Goal: Find specific page/section: Find specific page/section

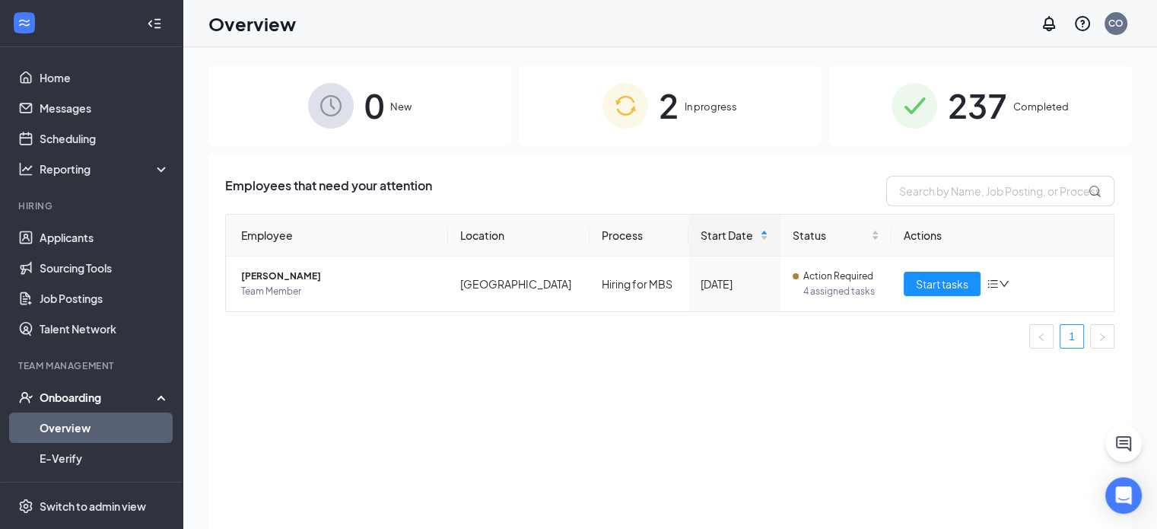
click at [572, 121] on div "2 In progress" at bounding box center [670, 105] width 303 height 80
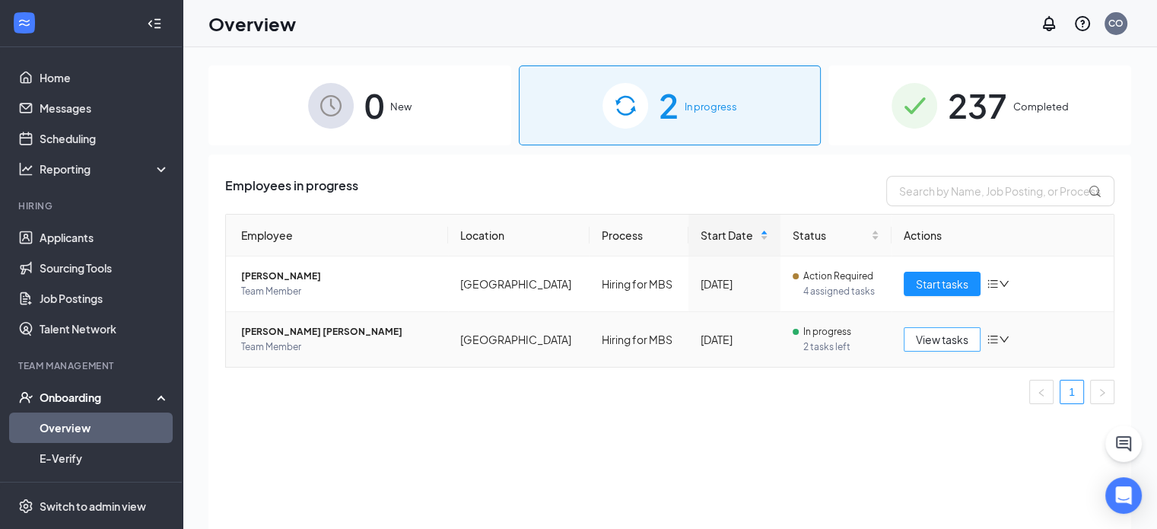
click at [944, 340] on span "View tasks" at bounding box center [942, 339] width 52 height 17
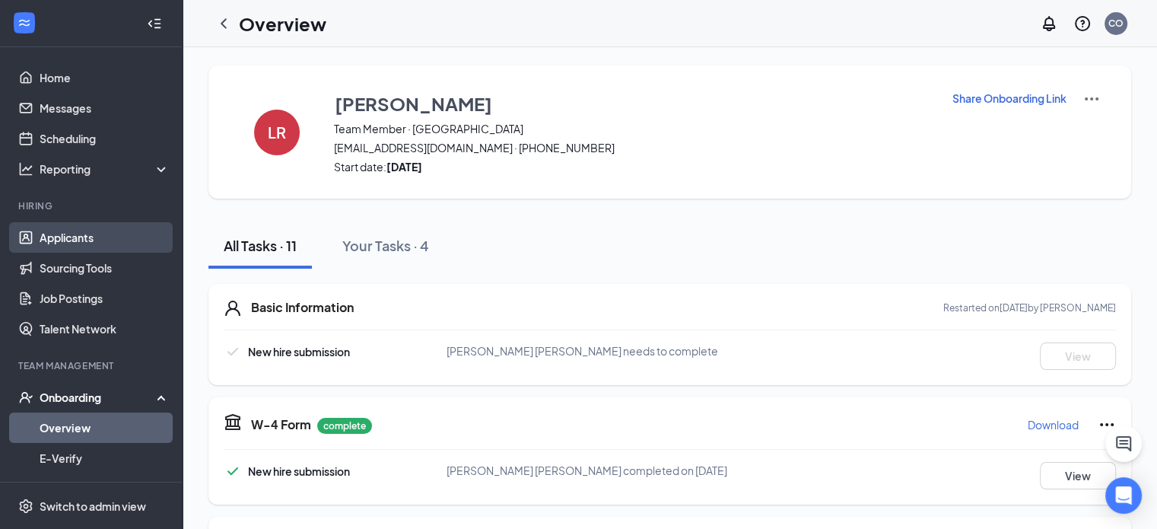
click at [70, 245] on link "Applicants" at bounding box center [105, 237] width 130 height 30
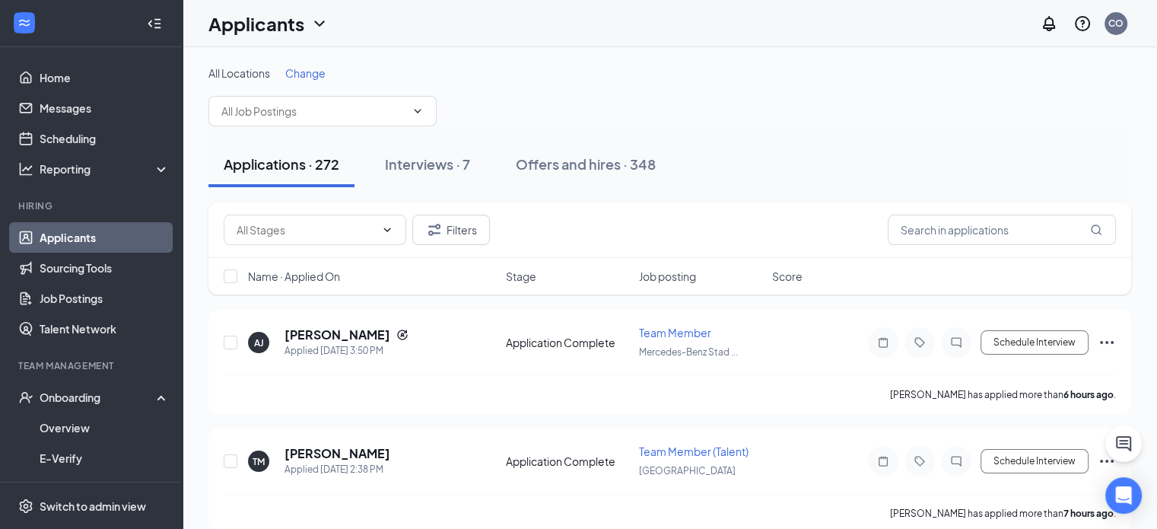
click at [307, 66] on span "Change" at bounding box center [305, 73] width 40 height 14
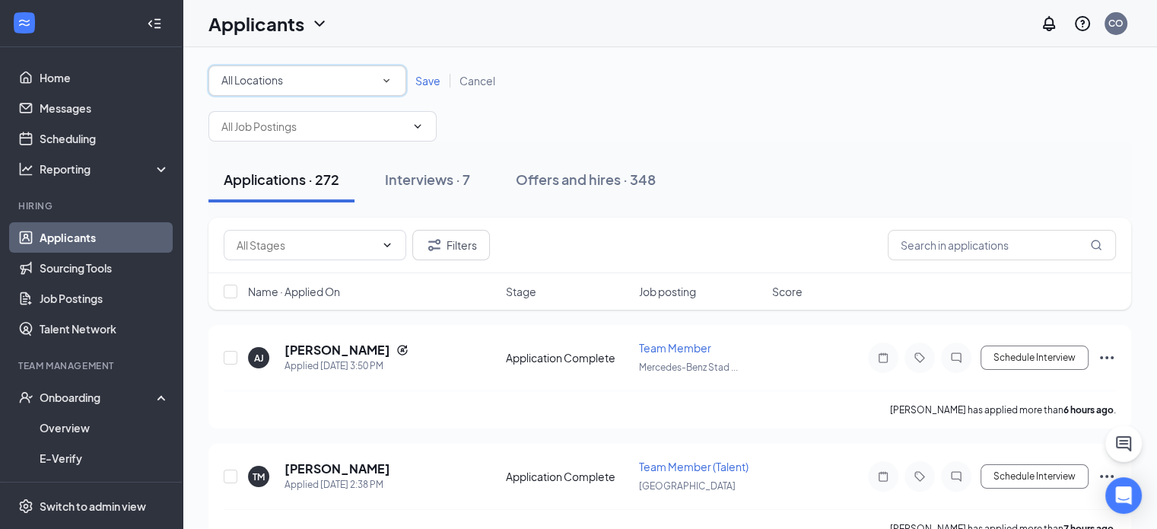
click at [300, 91] on div "All Locations All Locations" at bounding box center [307, 80] width 198 height 30
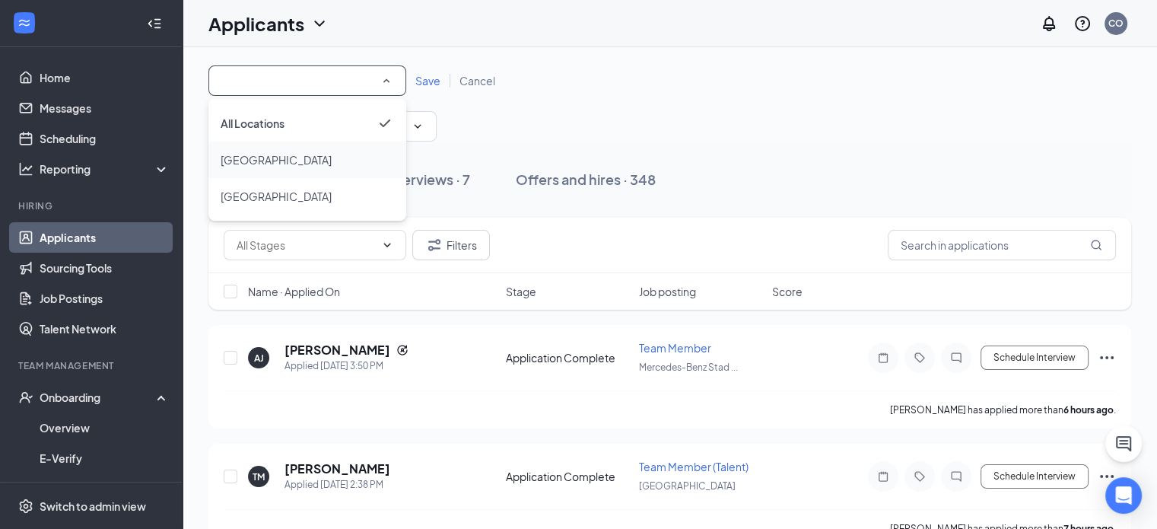
click at [268, 157] on span "[GEOGRAPHIC_DATA]" at bounding box center [276, 160] width 111 height 14
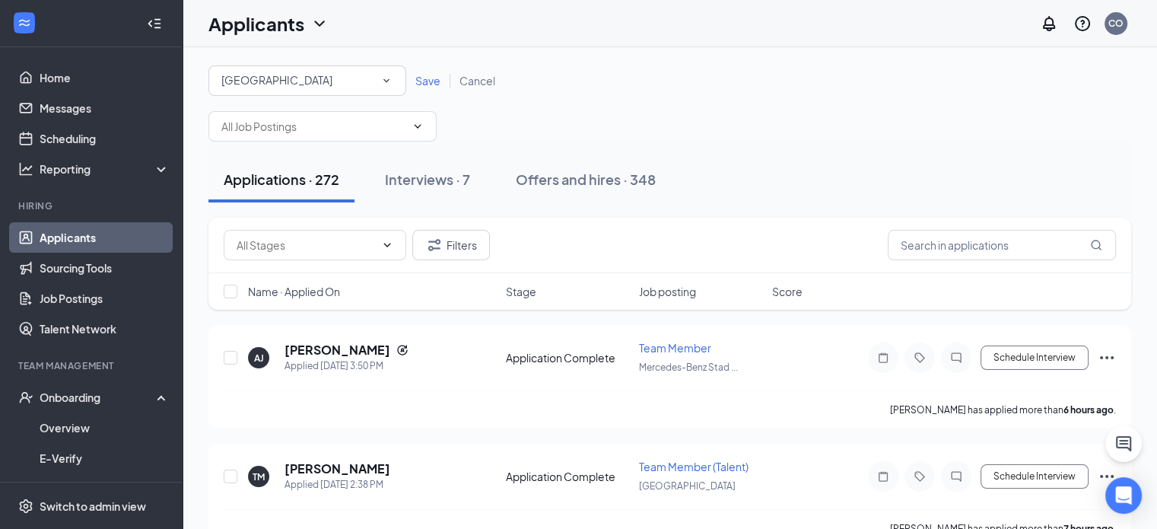
click at [432, 87] on div "Save Cancel" at bounding box center [455, 80] width 98 height 15
click at [423, 83] on span "Save" at bounding box center [427, 81] width 25 height 14
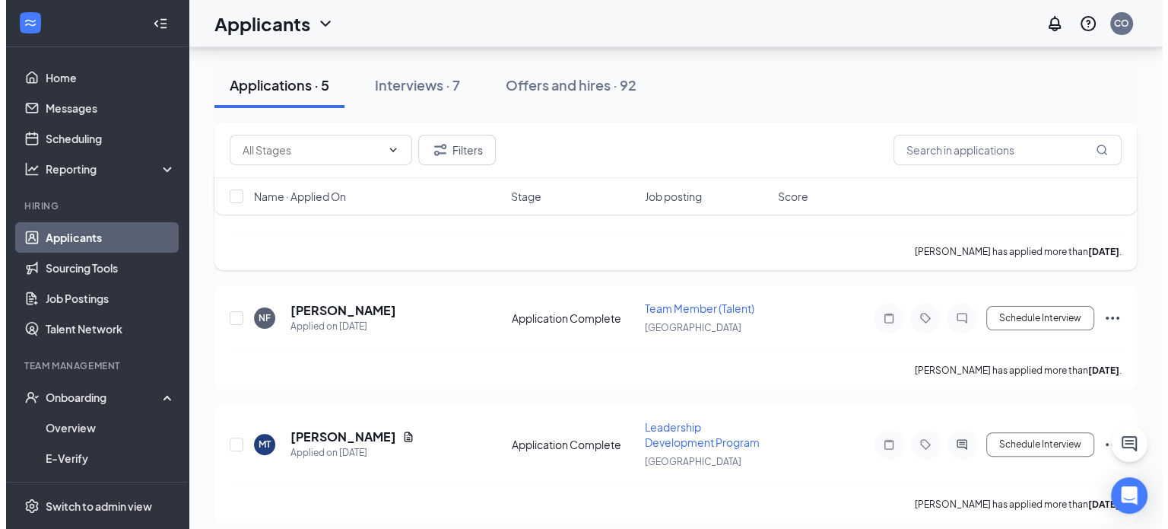
scroll to position [304, 0]
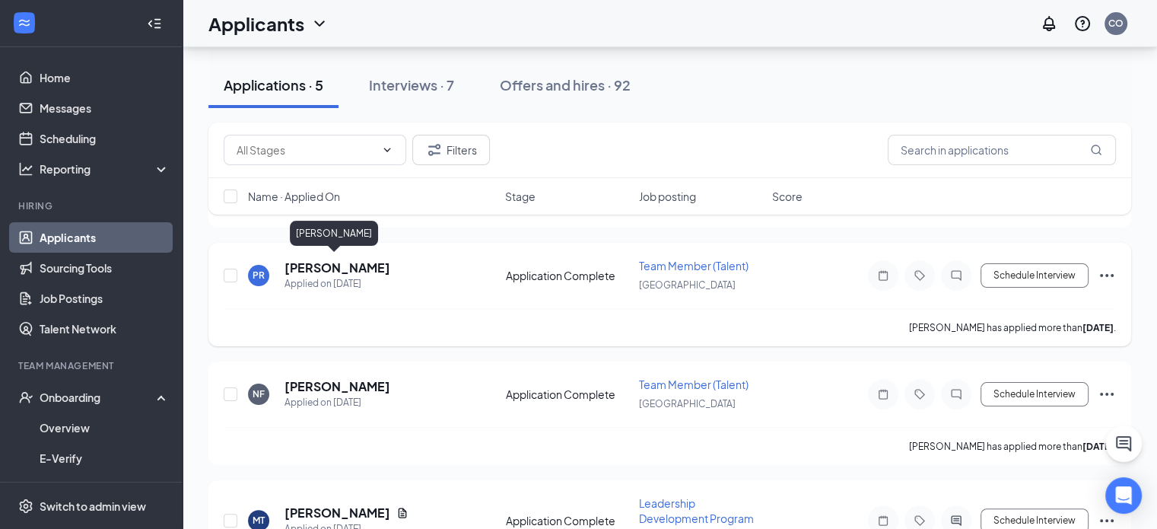
click at [338, 264] on h5 "[PERSON_NAME]" at bounding box center [337, 267] width 106 height 17
